Goal: Information Seeking & Learning: Understand process/instructions

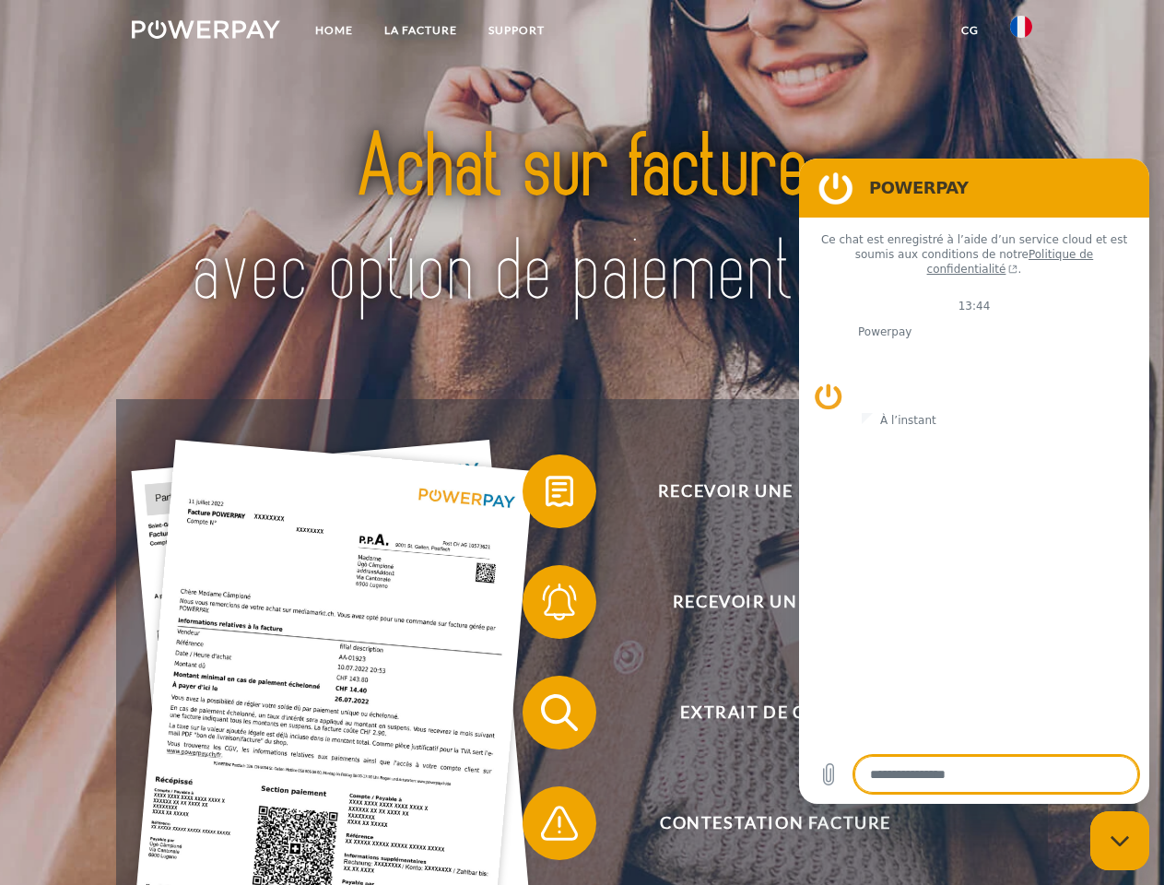
click at [206, 32] on img at bounding box center [206, 29] width 148 height 18
click at [1021, 32] on img at bounding box center [1021, 27] width 22 height 22
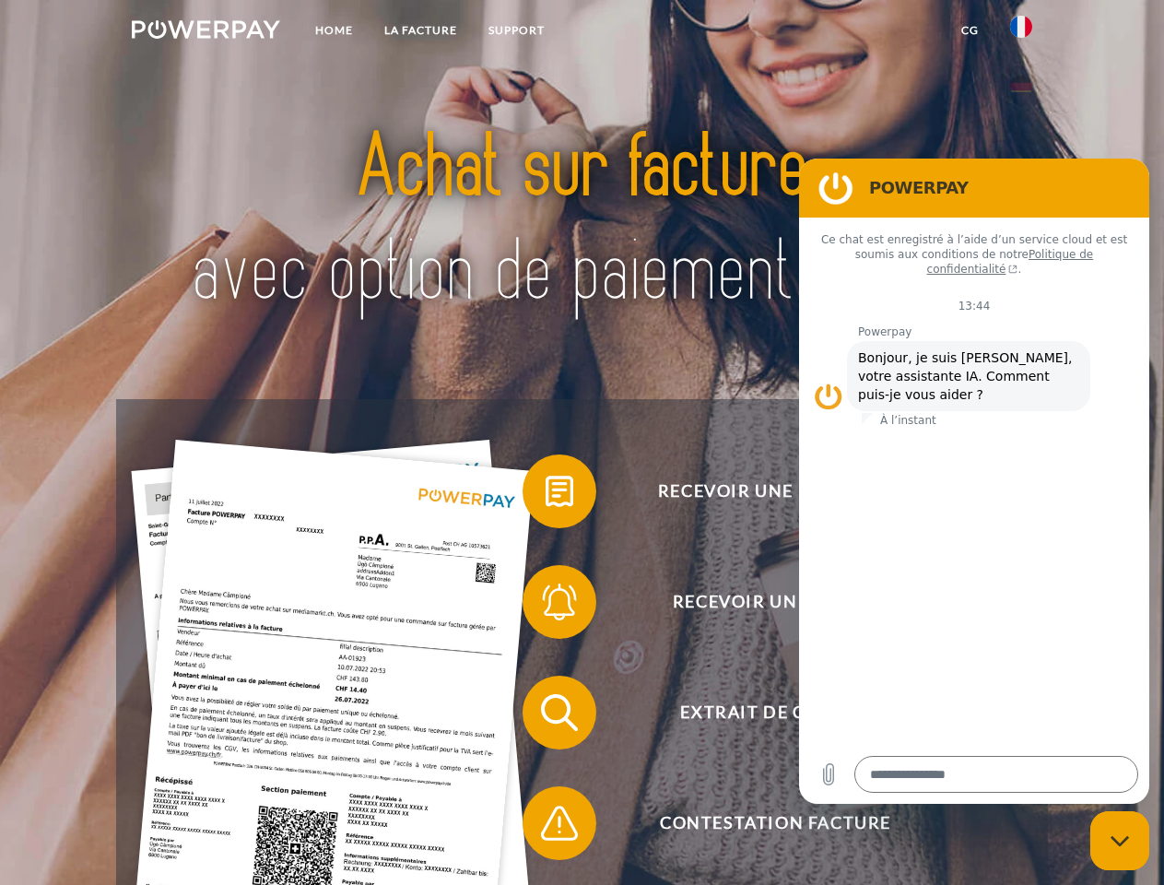
click at [970, 30] on link "CG" at bounding box center [970, 30] width 49 height 33
click at [546, 495] on span at bounding box center [532, 491] width 92 height 92
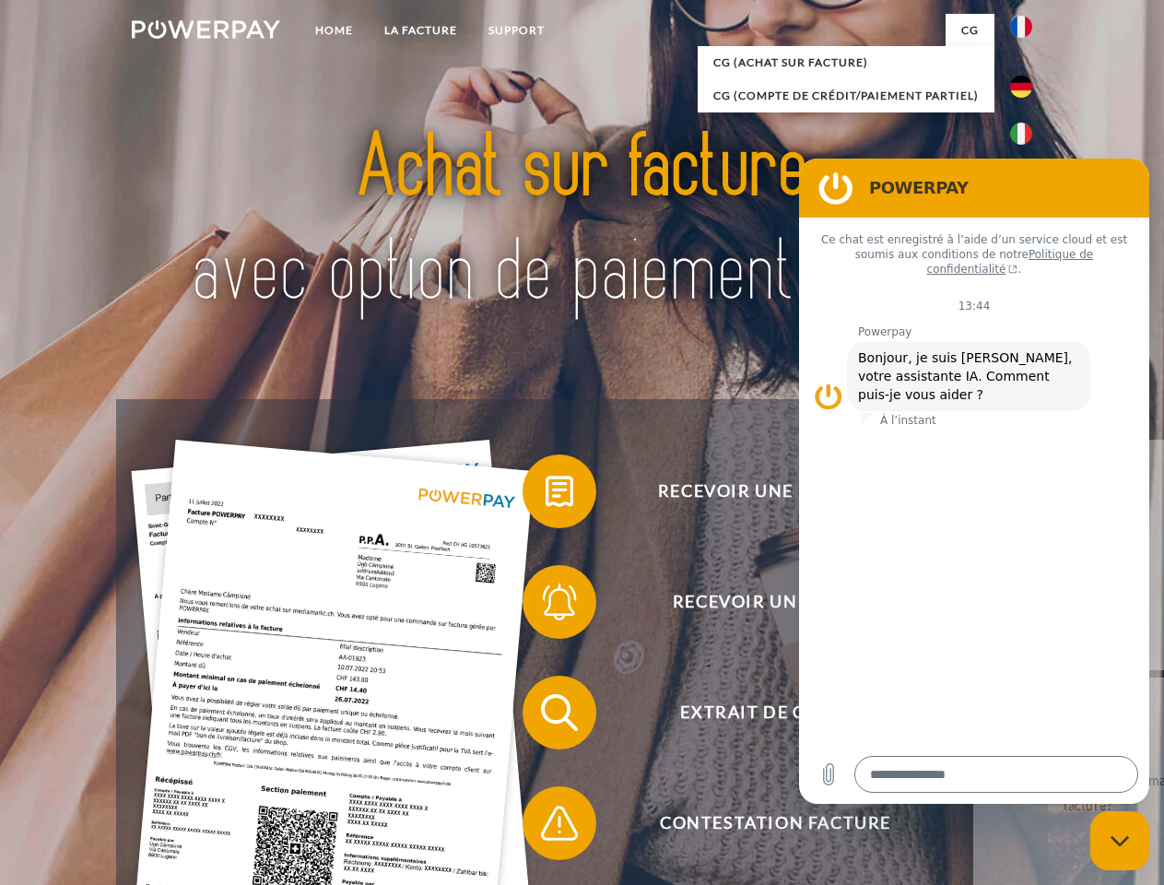
click at [546, 606] on div "Recevoir une facture ? Recevoir un rappel? Extrait de compte retour" at bounding box center [581, 767] width 931 height 737
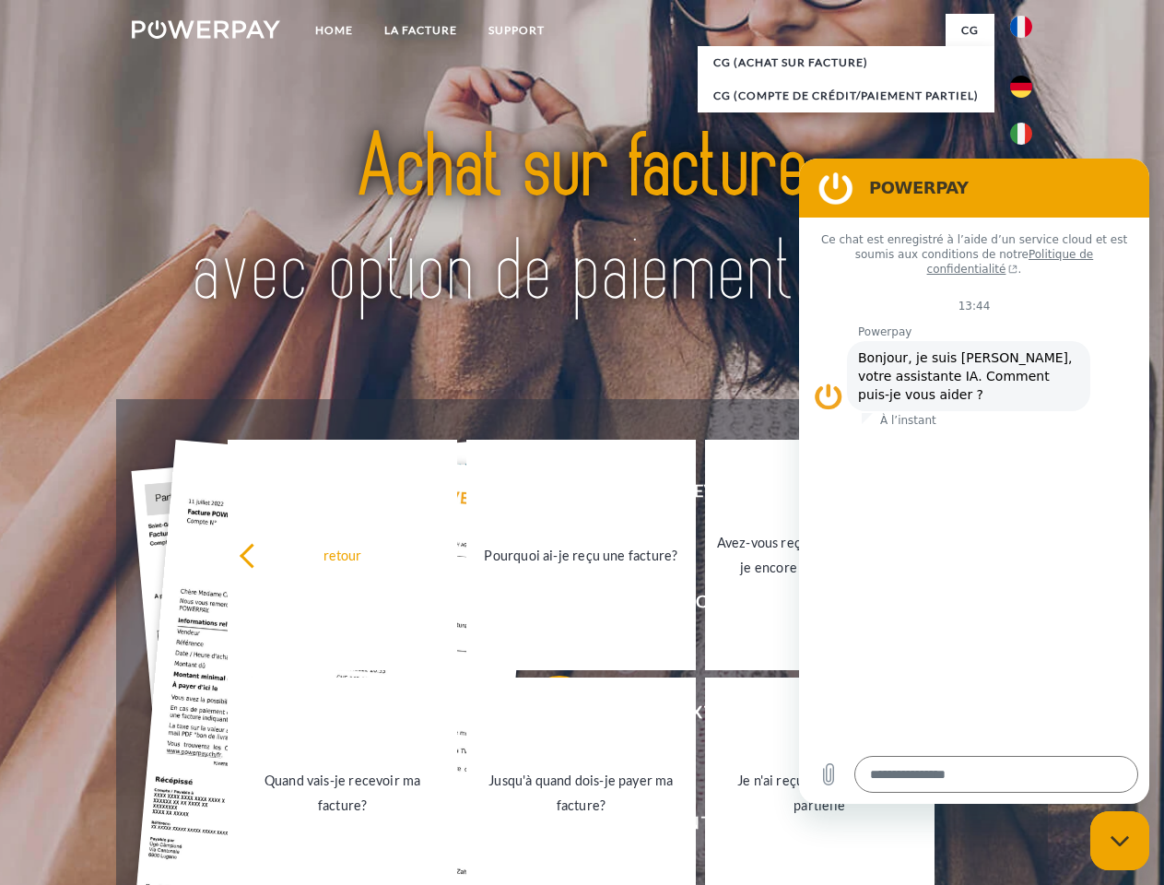
click at [546, 716] on link "Jusqu'à quand dois-je payer ma facture?" at bounding box center [581, 792] width 230 height 230
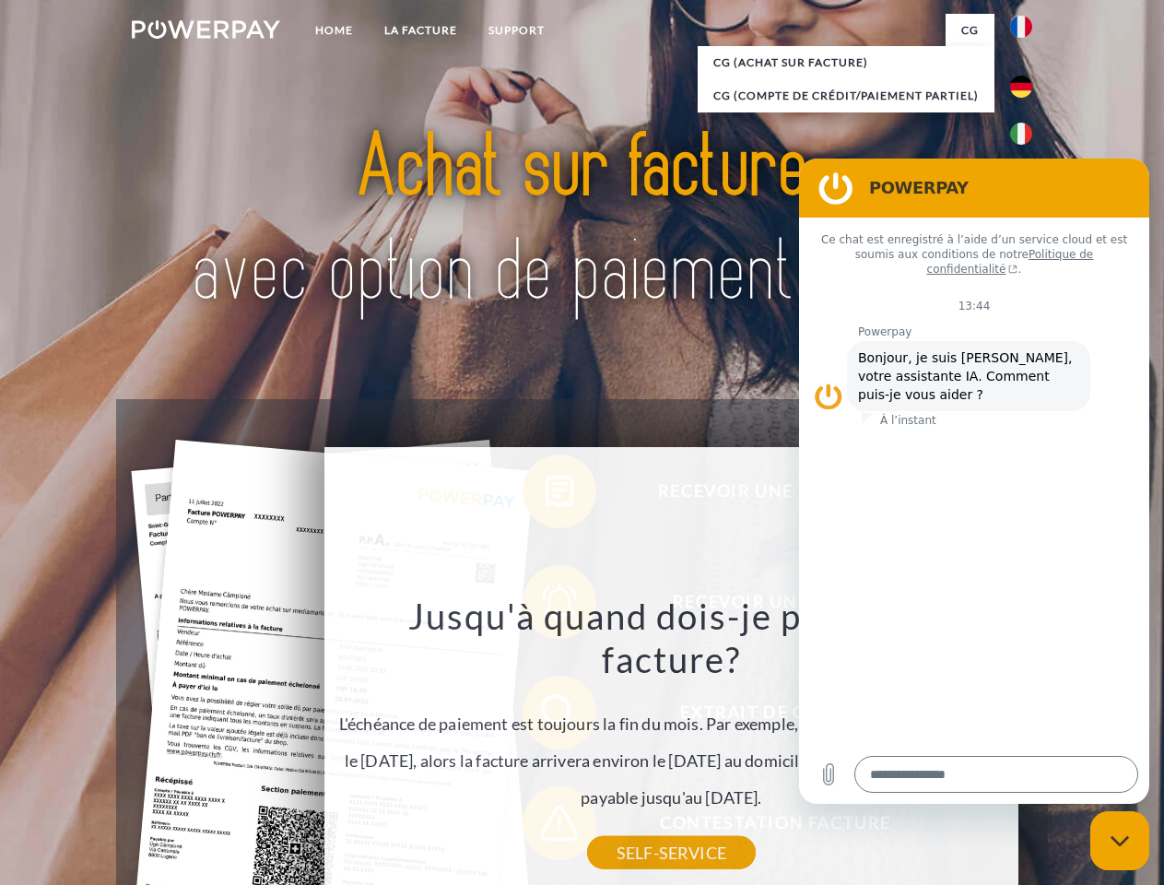
click at [546, 827] on div "Recevoir une facture ? Recevoir un rappel? Extrait de compte retour" at bounding box center [581, 767] width 931 height 737
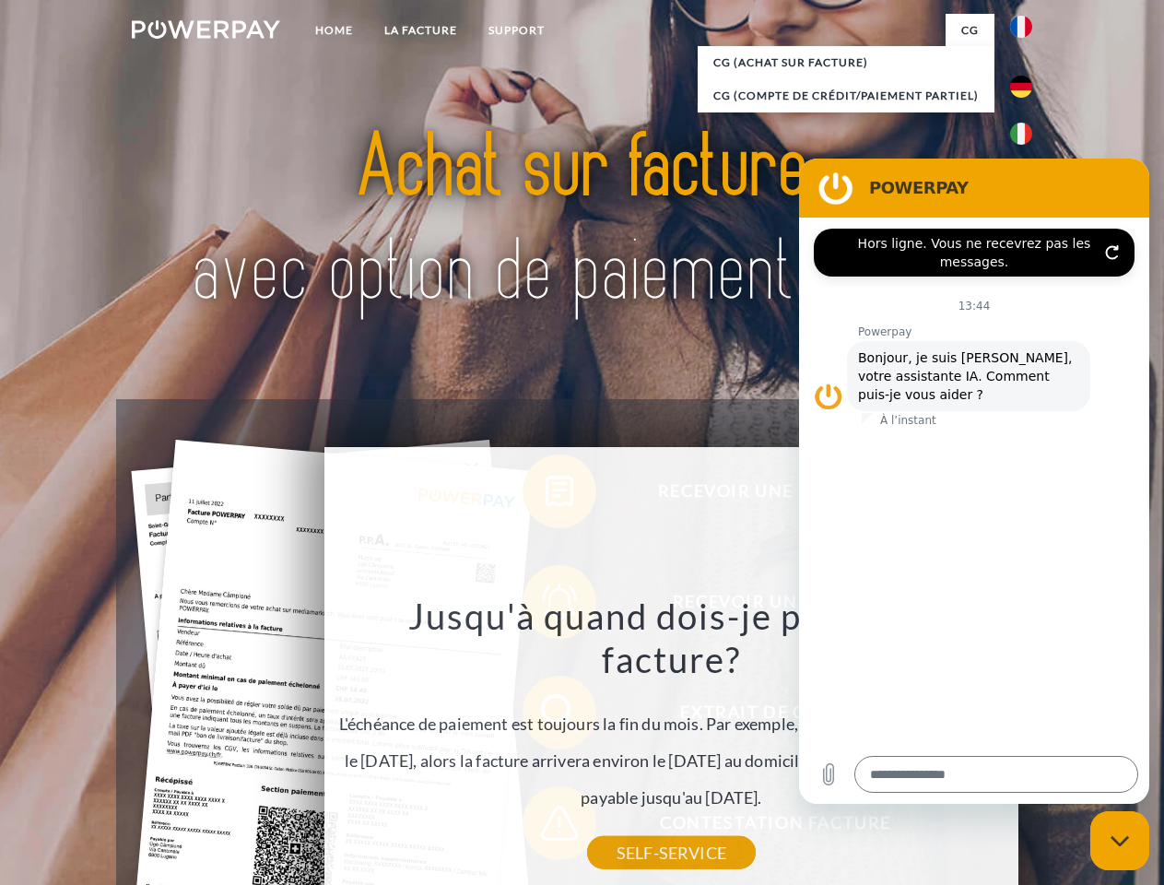
click at [1120, 841] on icon "Fermer la fenêtre de messagerie" at bounding box center [1120, 841] width 19 height 12
type textarea "*"
